Goal: Task Accomplishment & Management: Manage account settings

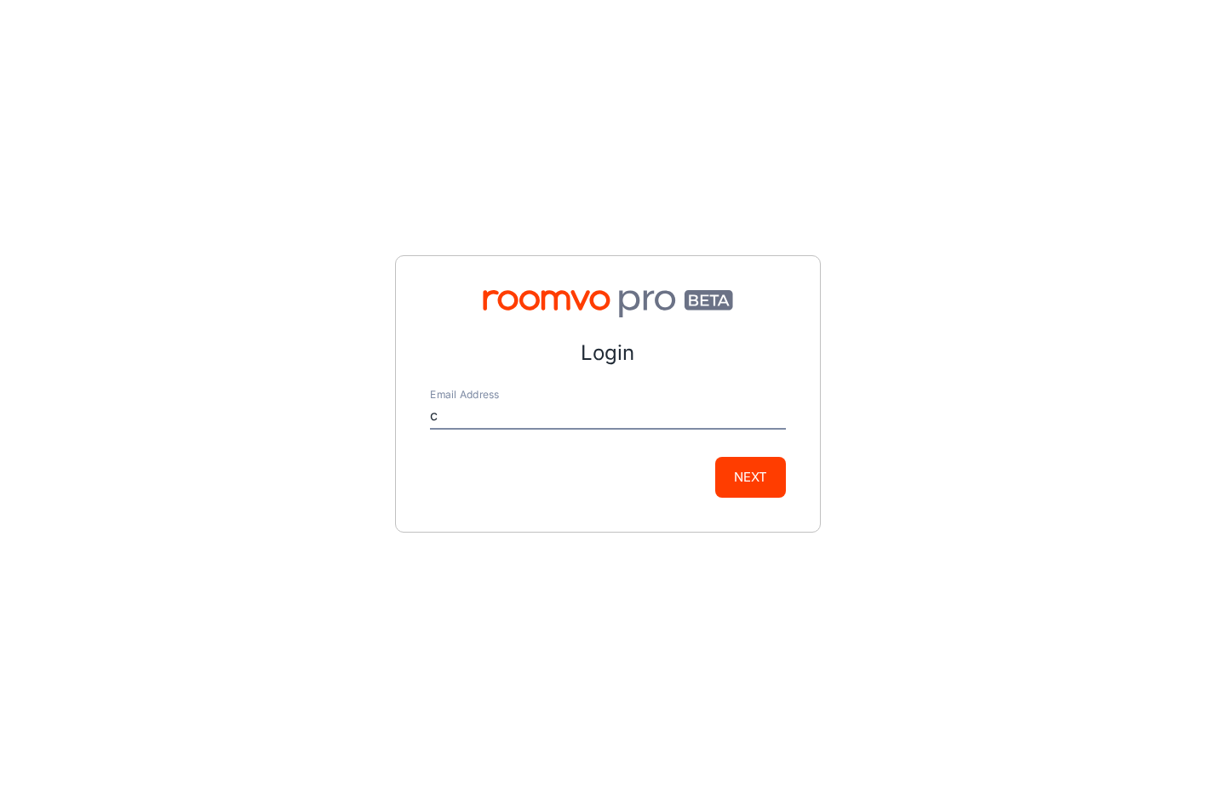
type input "[EMAIL_ADDRESS][DOMAIN_NAME]"
click at [751, 490] on button "Next" at bounding box center [750, 477] width 71 height 41
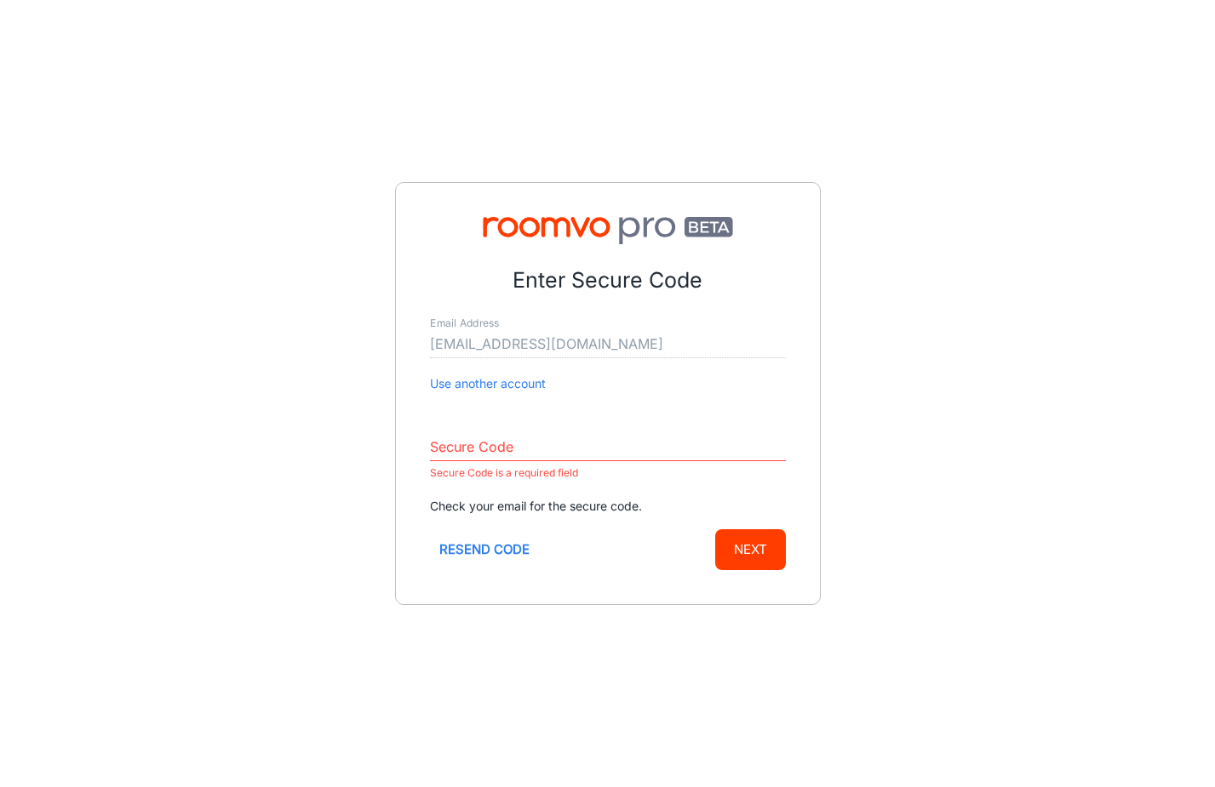
drag, startPoint x: 541, startPoint y: 299, endPoint x: 533, endPoint y: 322, distance: 24.2
click at [539, 300] on form "Enter Secure Code Email Address [EMAIL_ADDRESS][DOMAIN_NAME] Use another accoun…" at bounding box center [608, 418] width 356 height 306
click at [501, 448] on input "Secure Code" at bounding box center [608, 447] width 356 height 27
paste input "096708"
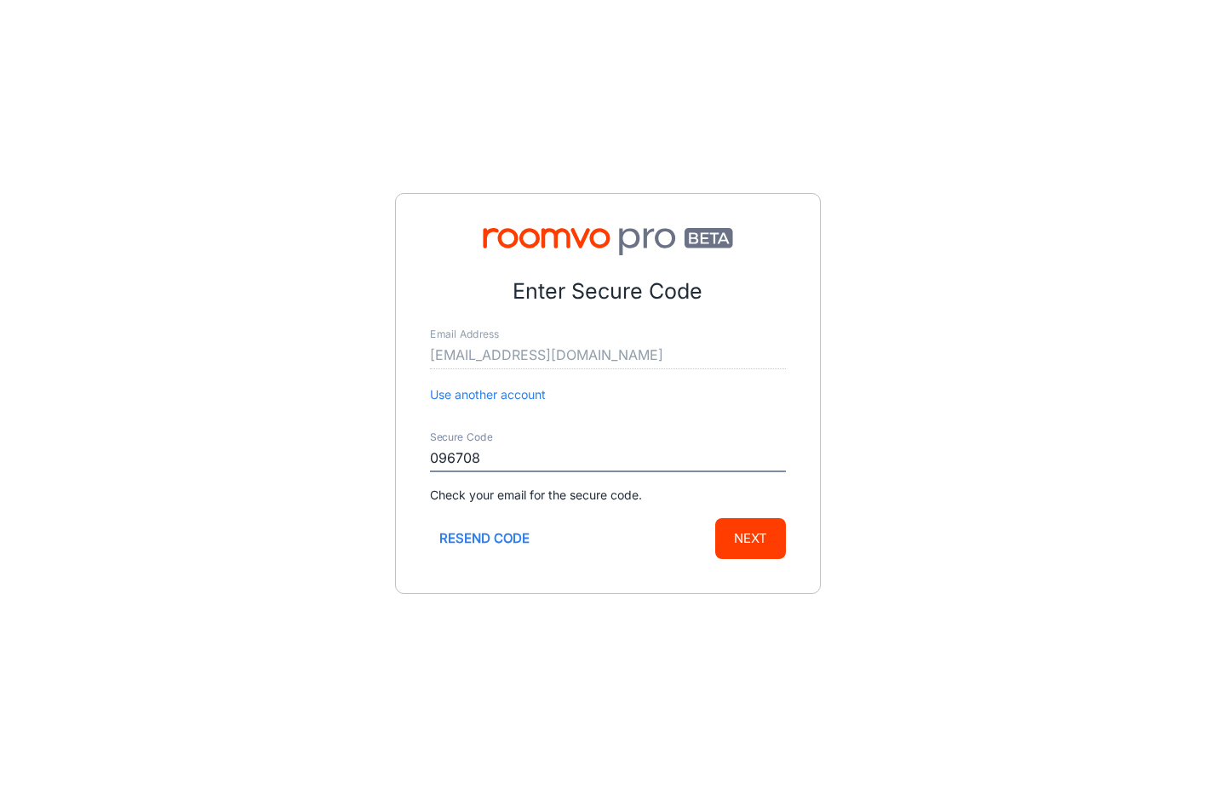
type input "096708"
click at [741, 544] on button "Next" at bounding box center [750, 538] width 71 height 41
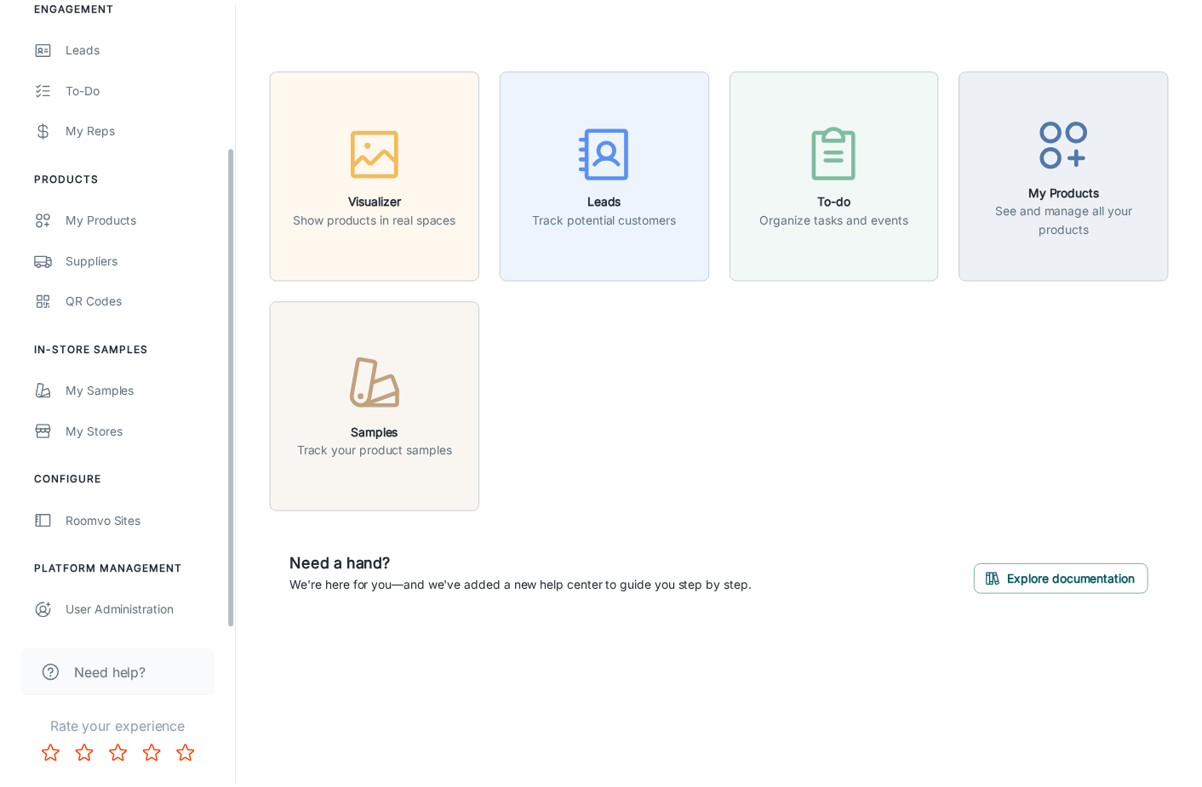
scroll to position [186, 0]
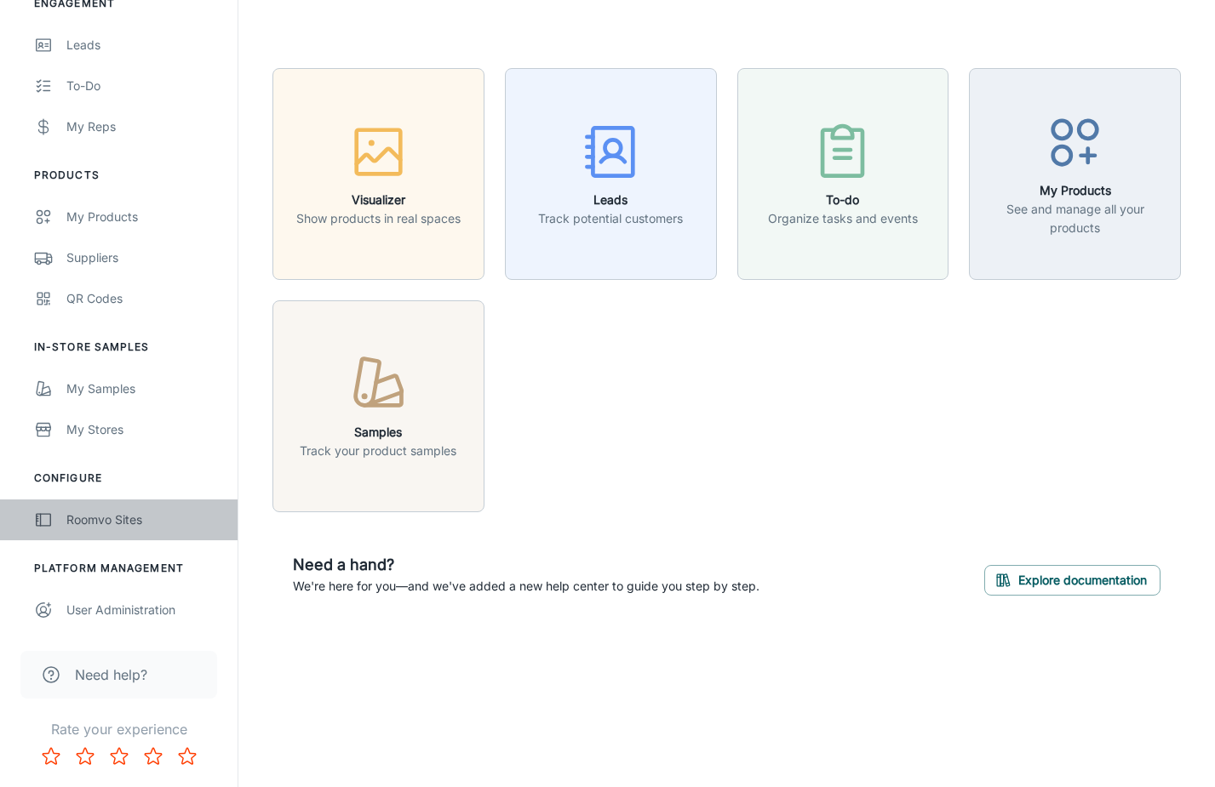
click at [93, 519] on div "Roomvo Sites" at bounding box center [143, 520] width 154 height 19
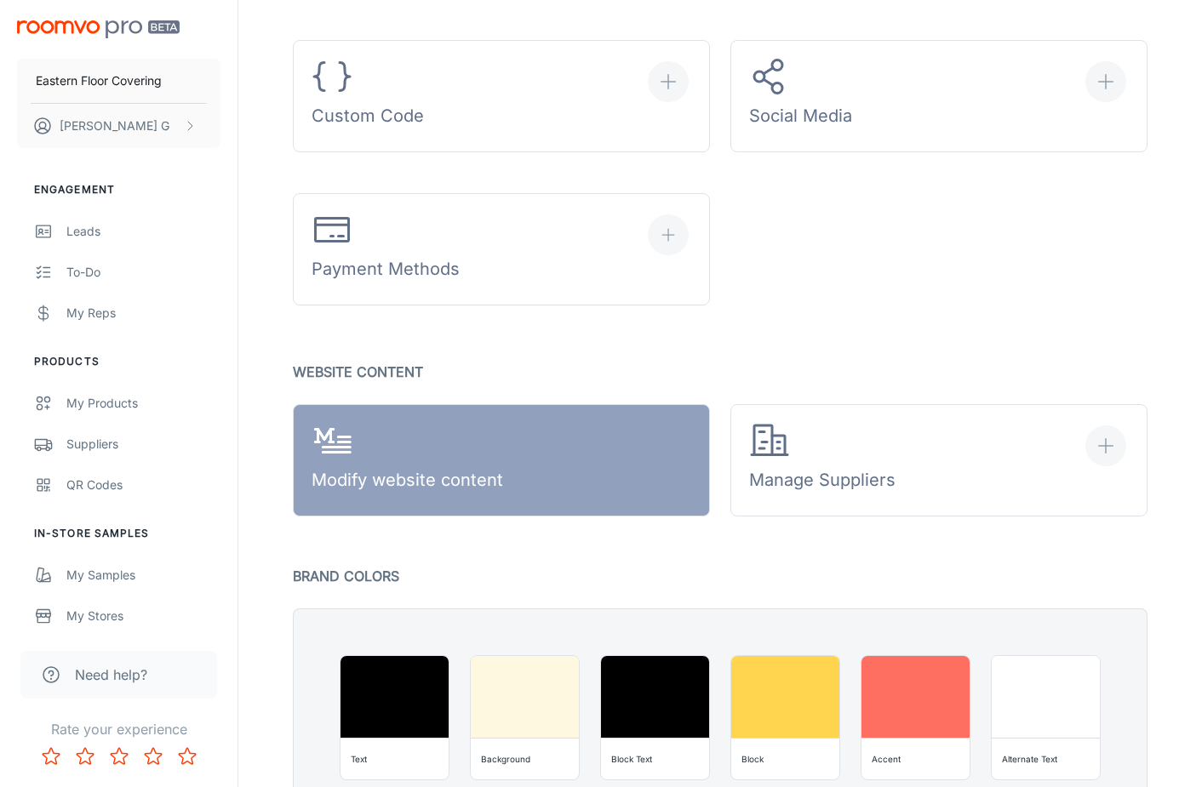
scroll to position [766, 0]
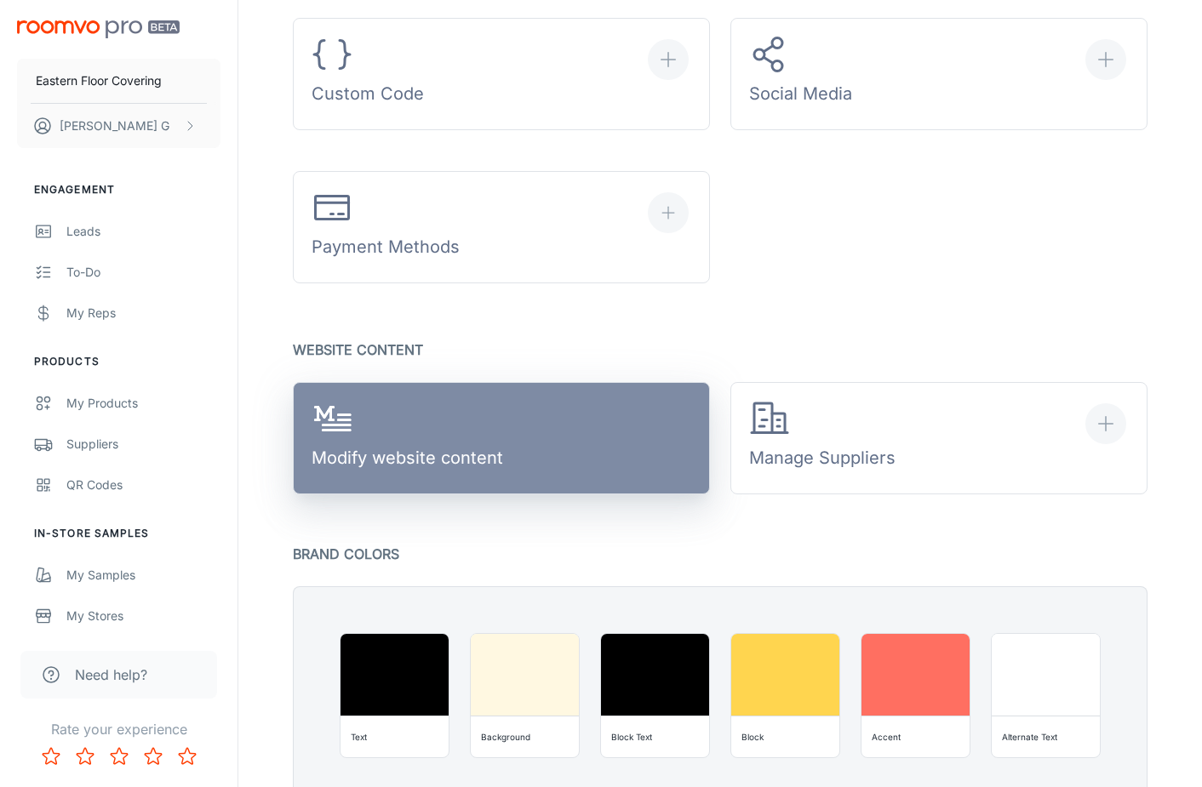
click at [512, 404] on link "Modify website content" at bounding box center [501, 438] width 417 height 112
